Goal: Task Accomplishment & Management: Use online tool/utility

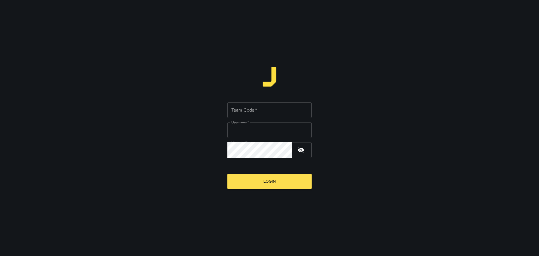
type input "*****"
click at [251, 110] on input "Team Code   *" at bounding box center [270, 110] width 84 height 16
type input "****"
click at [270, 179] on button "Login" at bounding box center [270, 181] width 84 height 15
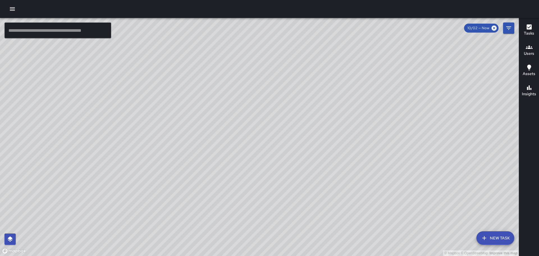
drag, startPoint x: 410, startPoint y: 115, endPoint x: 339, endPoint y: 94, distance: 74.3
click at [341, 84] on div "© Mapbox © OpenStreetMap Improve this map" at bounding box center [259, 137] width 519 height 238
drag, startPoint x: 131, startPoint y: 131, endPoint x: 319, endPoint y: 143, distance: 187.5
click at [318, 143] on div "© Mapbox © OpenStreetMap Improve this map" at bounding box center [259, 137] width 519 height 238
drag, startPoint x: 122, startPoint y: 132, endPoint x: 329, endPoint y: 103, distance: 208.9
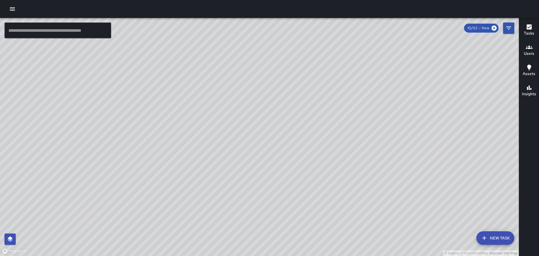
click at [329, 103] on div "© Mapbox © OpenStreetMap Improve this map" at bounding box center [259, 137] width 519 height 238
drag, startPoint x: 176, startPoint y: 122, endPoint x: 298, endPoint y: 124, distance: 122.2
click at [298, 122] on div "© Mapbox © OpenStreetMap Improve this map" at bounding box center [259, 137] width 519 height 238
drag, startPoint x: 344, startPoint y: 132, endPoint x: 328, endPoint y: 120, distance: 19.9
click at [327, 120] on div "© Mapbox © OpenStreetMap Improve this map" at bounding box center [259, 137] width 519 height 238
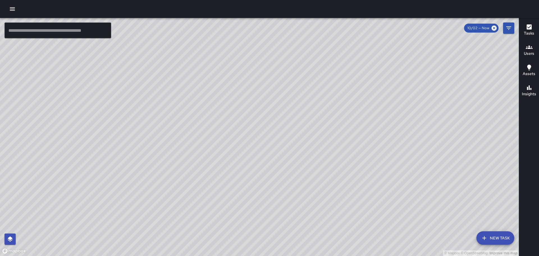
drag, startPoint x: 373, startPoint y: 152, endPoint x: 324, endPoint y: 102, distance: 70.3
click at [318, 97] on div "© Mapbox © OpenStreetMap Improve this map" at bounding box center [259, 137] width 519 height 238
drag, startPoint x: 331, startPoint y: 170, endPoint x: 324, endPoint y: 171, distance: 6.6
click at [330, 167] on div "© Mapbox © OpenStreetMap Improve this map" at bounding box center [259, 137] width 519 height 238
drag, startPoint x: 99, startPoint y: 68, endPoint x: 137, endPoint y: 138, distance: 79.9
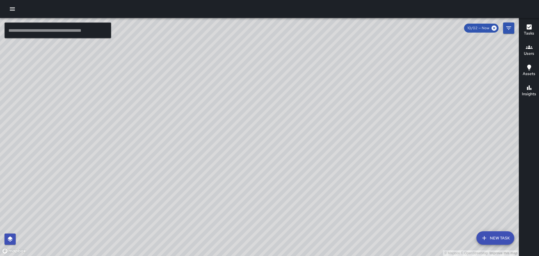
click at [133, 144] on div "© Mapbox © OpenStreetMap Improve this map" at bounding box center [259, 137] width 519 height 238
drag, startPoint x: 209, startPoint y: 153, endPoint x: 212, endPoint y: 163, distance: 10.2
click at [212, 163] on div "© Mapbox © OpenStreetMap Improve this map" at bounding box center [259, 137] width 519 height 238
drag, startPoint x: 191, startPoint y: 119, endPoint x: 224, endPoint y: 181, distance: 70.0
click at [224, 181] on div "© Mapbox © OpenStreetMap Improve this map" at bounding box center [259, 137] width 519 height 238
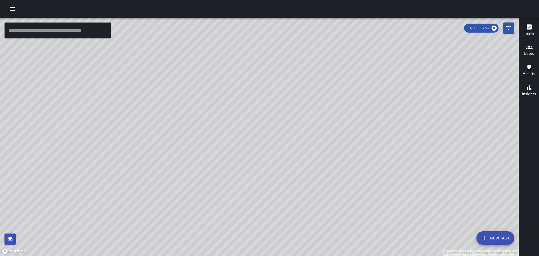
drag, startPoint x: 280, startPoint y: 222, endPoint x: 261, endPoint y: 142, distance: 82.0
click at [252, 132] on div "© Mapbox © OpenStreetMap Improve this map" at bounding box center [259, 137] width 519 height 238
drag, startPoint x: 271, startPoint y: 202, endPoint x: 270, endPoint y: 121, distance: 81.8
click at [270, 121] on div "© Mapbox © OpenStreetMap Improve this map" at bounding box center [259, 137] width 519 height 238
drag, startPoint x: 274, startPoint y: 172, endPoint x: 274, endPoint y: 209, distance: 37.1
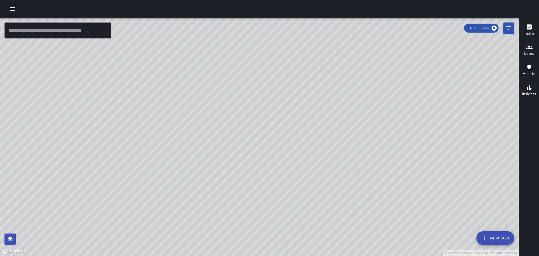
click at [274, 210] on div "© Mapbox © OpenStreetMap Improve this map" at bounding box center [259, 137] width 519 height 238
drag, startPoint x: 289, startPoint y: 182, endPoint x: 293, endPoint y: 210, distance: 28.0
click at [293, 210] on div "© Mapbox © OpenStreetMap Improve this map" at bounding box center [259, 137] width 519 height 238
drag, startPoint x: 279, startPoint y: 126, endPoint x: 294, endPoint y: 210, distance: 85.0
click at [294, 210] on div "© Mapbox © OpenStreetMap Improve this map" at bounding box center [259, 137] width 519 height 238
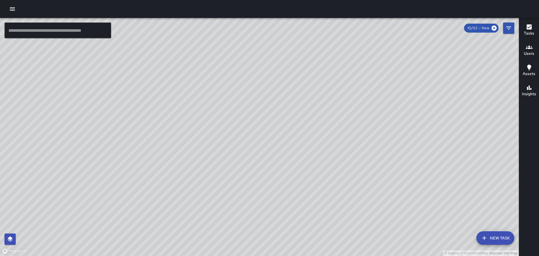
drag, startPoint x: 267, startPoint y: 170, endPoint x: 248, endPoint y: 161, distance: 21.2
click at [299, 251] on div "© Mapbox © OpenStreetMap Improve this map" at bounding box center [259, 137] width 519 height 238
drag, startPoint x: 246, startPoint y: 137, endPoint x: 310, endPoint y: 238, distance: 120.2
click at [316, 256] on html "© Mapbox © OpenStreetMap Improve this map ​ New Task 10/02 — Now Map Layers Tas…" at bounding box center [269, 128] width 539 height 256
drag, startPoint x: 262, startPoint y: 146, endPoint x: 295, endPoint y: 142, distance: 32.6
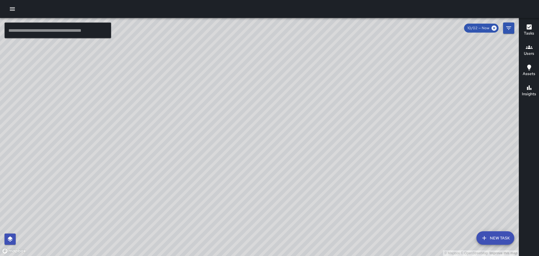
click at [259, 122] on div "© Mapbox © OpenStreetMap Improve this map" at bounding box center [259, 137] width 519 height 238
drag, startPoint x: 354, startPoint y: 224, endPoint x: 282, endPoint y: 125, distance: 122.0
click at [282, 125] on div "© Mapbox © OpenStreetMap Improve this map" at bounding box center [259, 137] width 519 height 238
drag, startPoint x: 324, startPoint y: 102, endPoint x: 324, endPoint y: 85, distance: 16.9
click at [318, 72] on div "© Mapbox © OpenStreetMap Improve this map" at bounding box center [259, 137] width 519 height 238
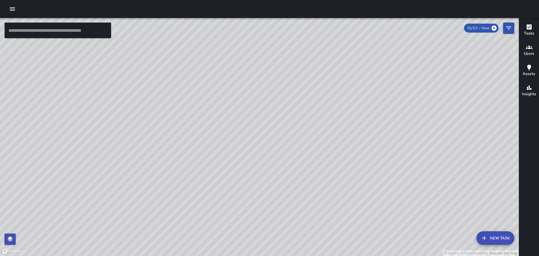
drag, startPoint x: 373, startPoint y: 185, endPoint x: 356, endPoint y: 146, distance: 42.8
click at [359, 144] on div "© Mapbox © OpenStreetMap Improve this map" at bounding box center [259, 137] width 519 height 238
drag, startPoint x: 77, startPoint y: 70, endPoint x: 305, endPoint y: 187, distance: 255.5
click at [311, 188] on div "© Mapbox © OpenStreetMap Improve this map" at bounding box center [259, 137] width 519 height 238
